Goal: Find specific page/section: Find specific page/section

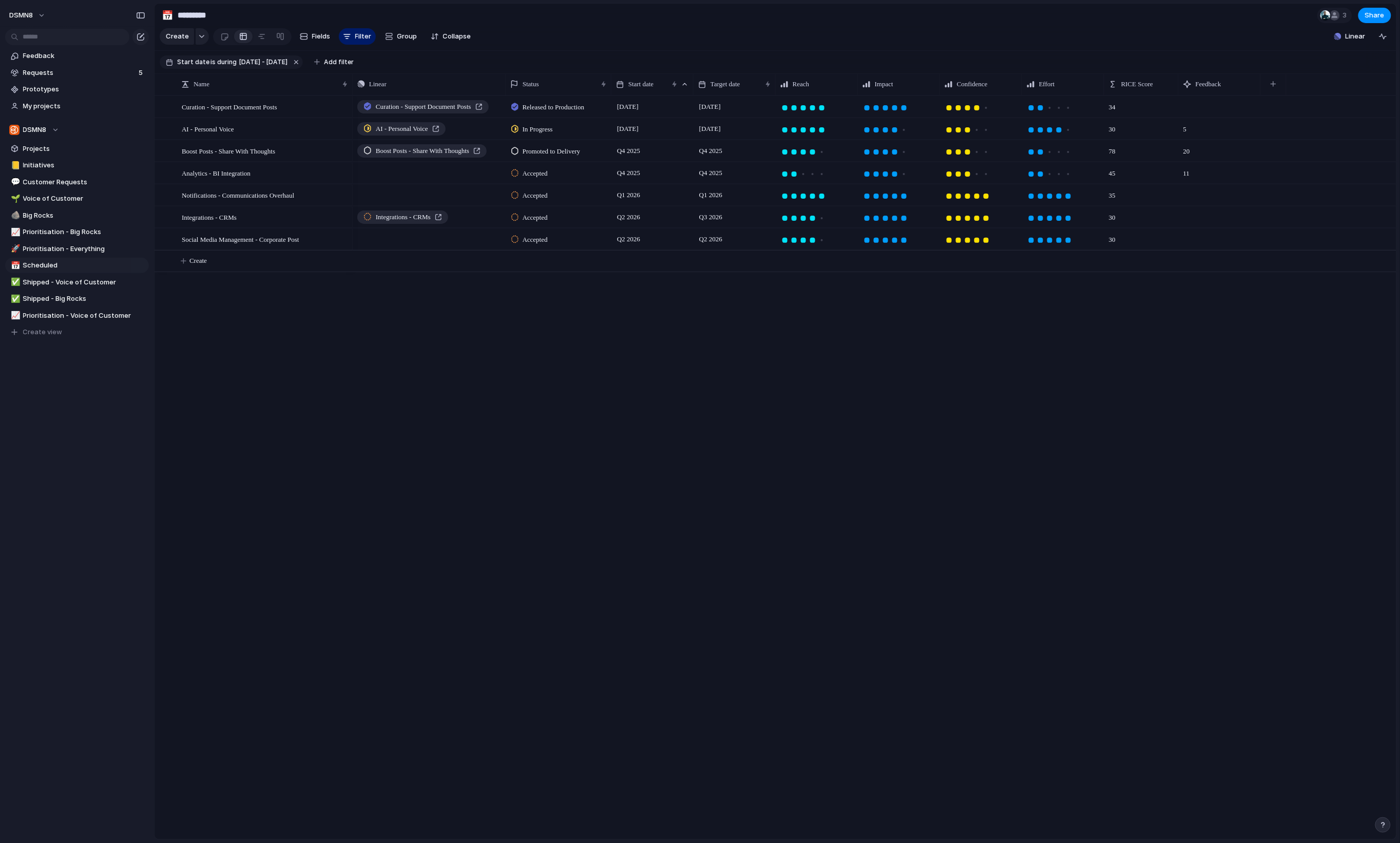
click at [656, 418] on div "Curation - Support Document Posts Released to Production 4 August [DATE] AI - P…" at bounding box center [875, 467] width 1044 height 744
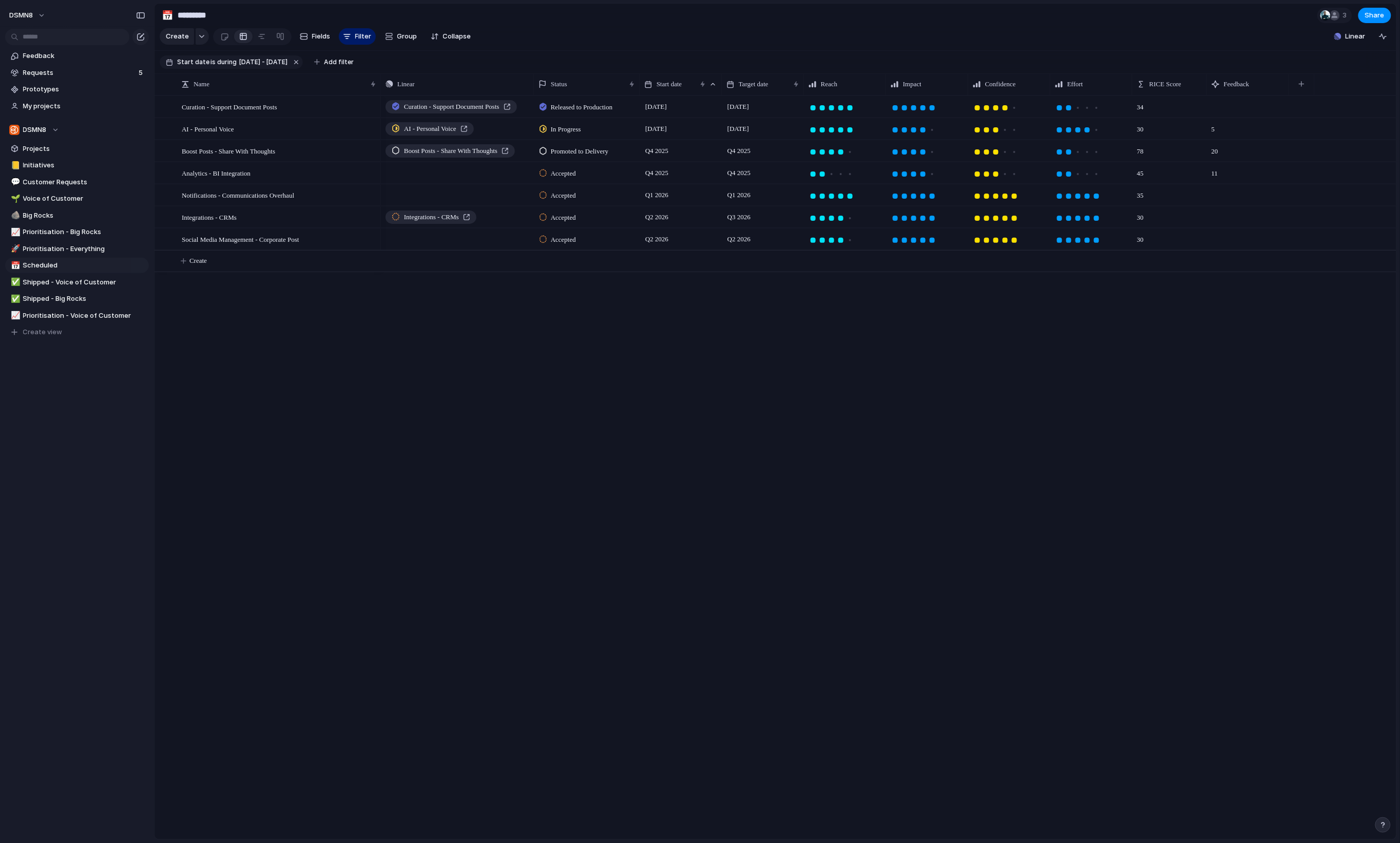
drag, startPoint x: 351, startPoint y: 90, endPoint x: 379, endPoint y: 90, distance: 28.0
click at [379, 90] on div at bounding box center [380, 84] width 5 height 22
click at [495, 451] on div "Curation - Support Document Posts Released to Production 4 August [DATE] AI - P…" at bounding box center [889, 467] width 1016 height 744
click at [90, 214] on span "Big Rocks" at bounding box center [84, 215] width 122 height 11
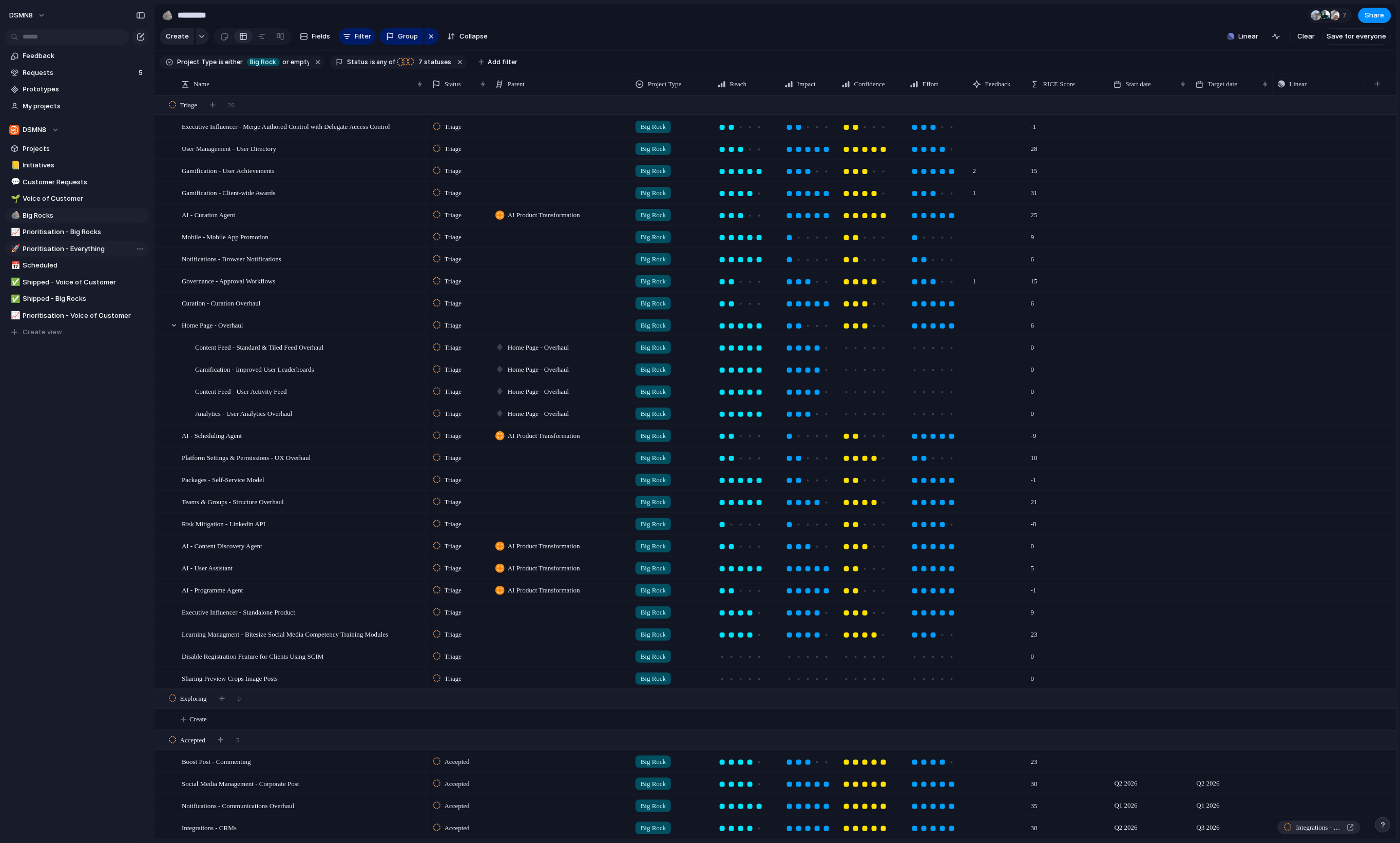
click at [62, 255] on link "🚀 Prioritisation - Everything" at bounding box center [76, 249] width 144 height 15
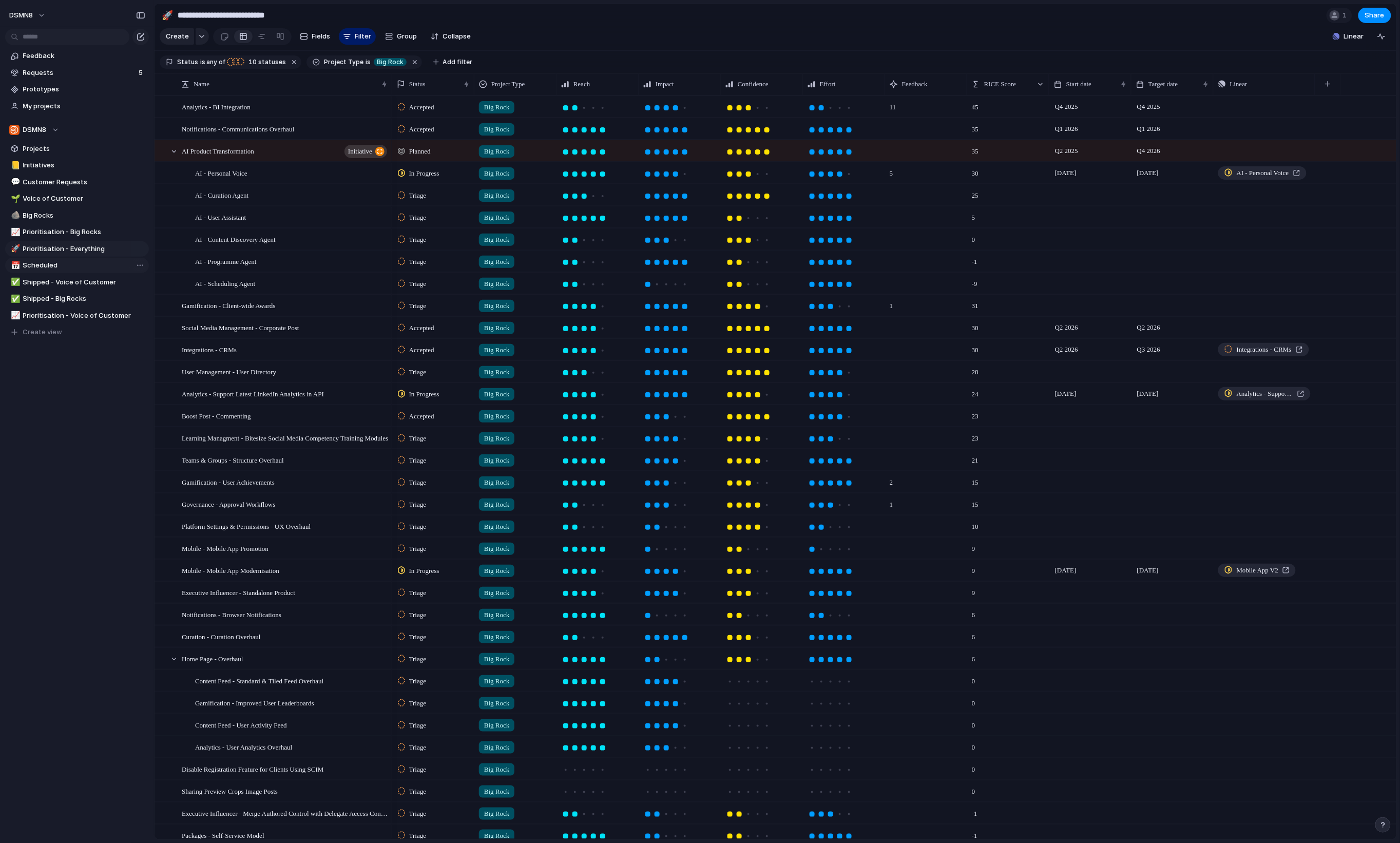
click at [85, 269] on span "Scheduled" at bounding box center [84, 266] width 122 height 11
type input "*********"
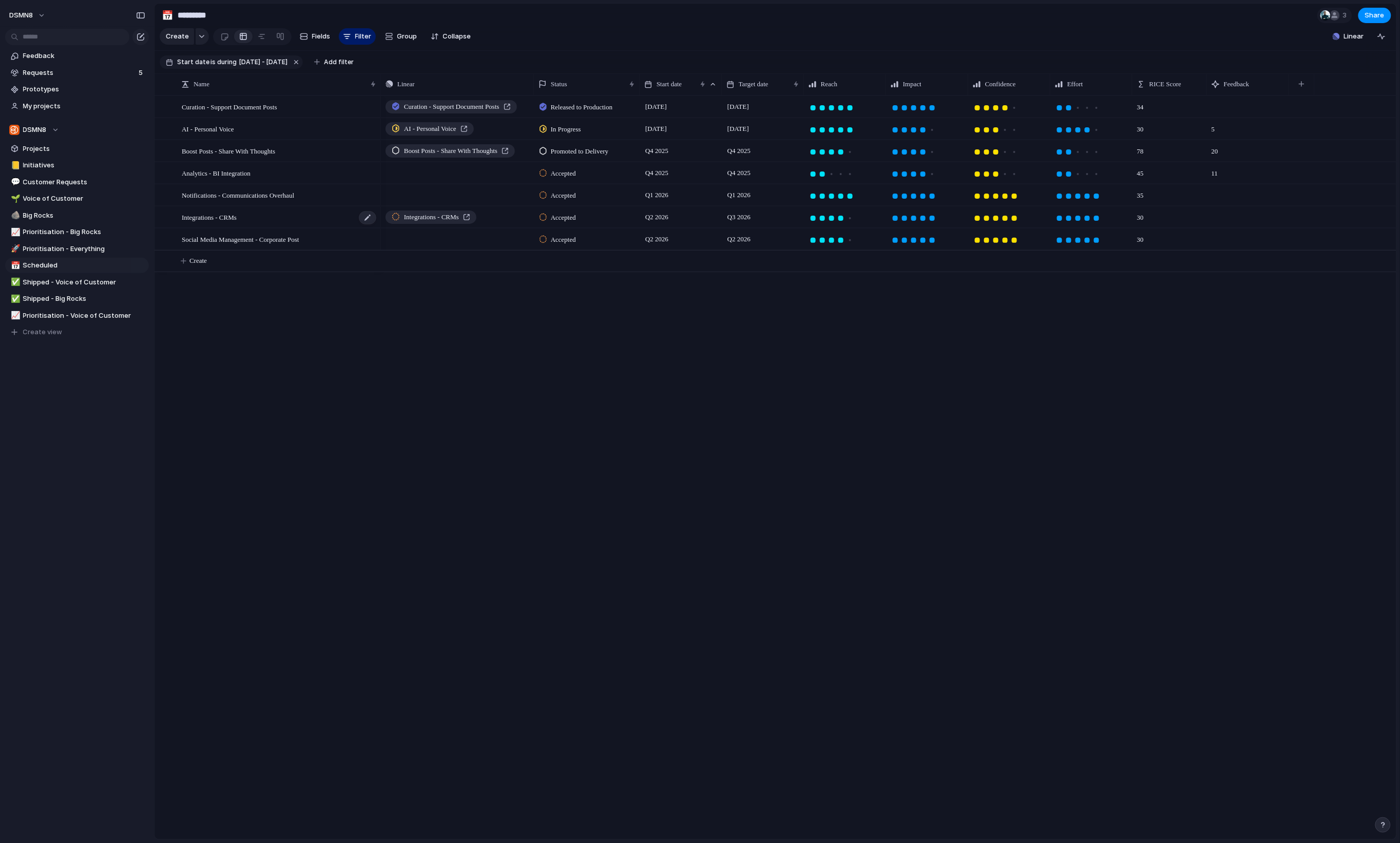
click at [259, 226] on div "Integrations - CRMs" at bounding box center [279, 217] width 195 height 21
